Goal: Navigation & Orientation: Find specific page/section

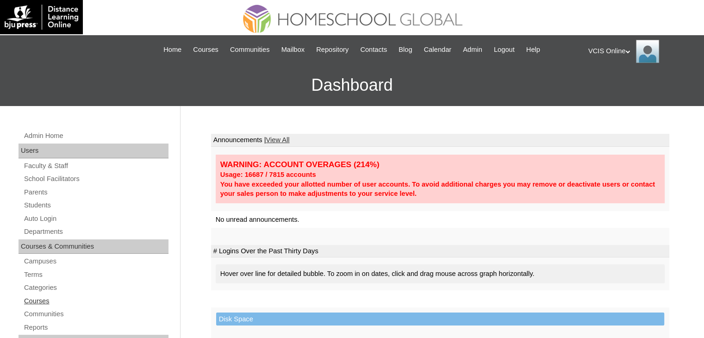
click at [36, 300] on link "Courses" at bounding box center [95, 301] width 145 height 12
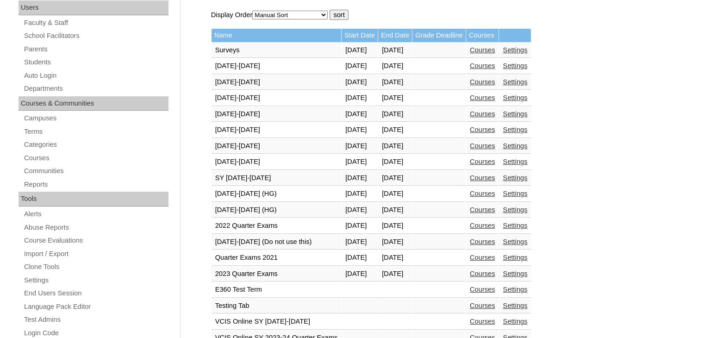
scroll to position [145, 0]
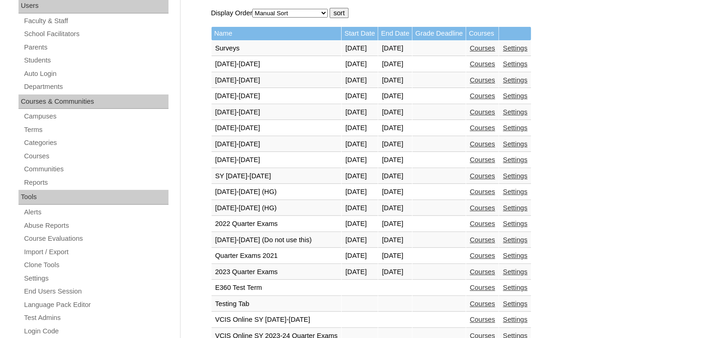
click at [495, 206] on link "Courses" at bounding box center [482, 207] width 25 height 7
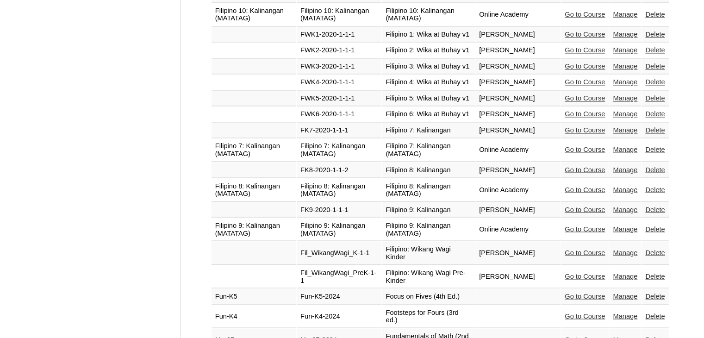
scroll to position [1607, 0]
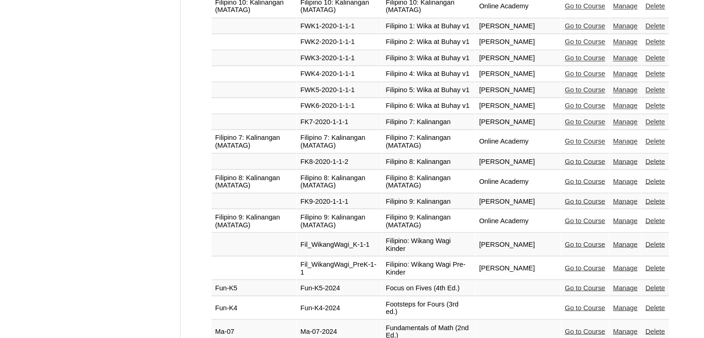
click at [573, 177] on link "Go to Course" at bounding box center [585, 180] width 40 height 7
